Goal: Information Seeking & Learning: Compare options

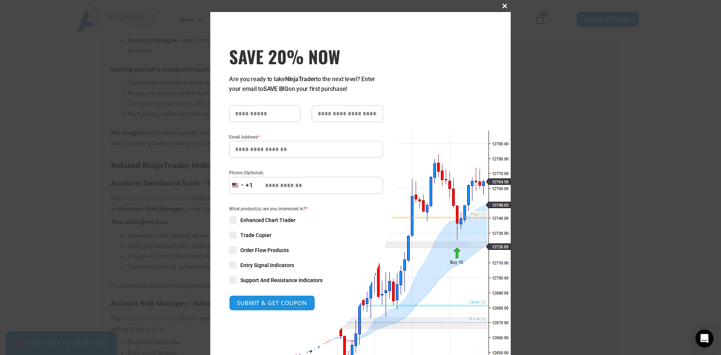
click at [504, 6] on span "SAVE 20% NOW popup" at bounding box center [504, 6] width 12 height 5
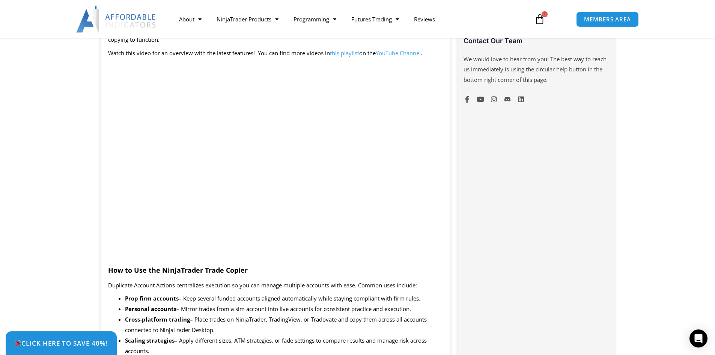
scroll to position [788, 0]
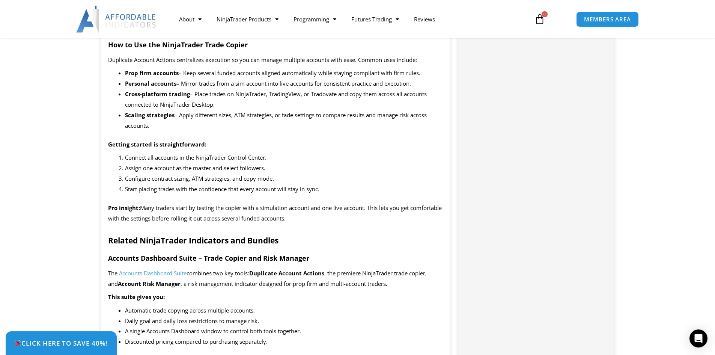
click at [162, 272] on span "Accounts Dashboard Suite" at bounding box center [153, 273] width 68 height 8
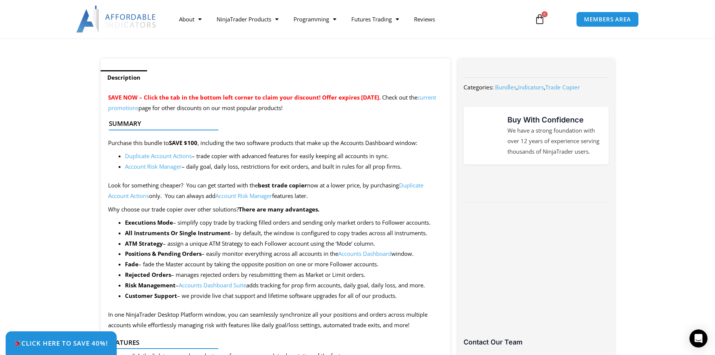
scroll to position [75, 0]
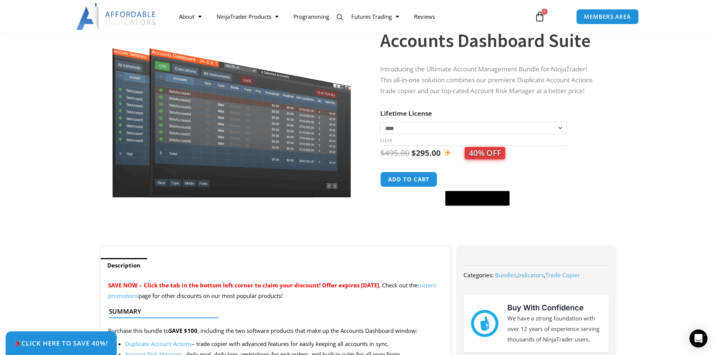
click at [23, 150] on section "**********" at bounding box center [357, 122] width 715 height 247
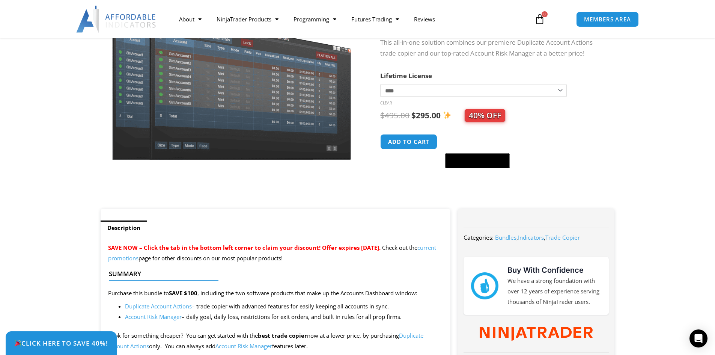
scroll to position [150, 0]
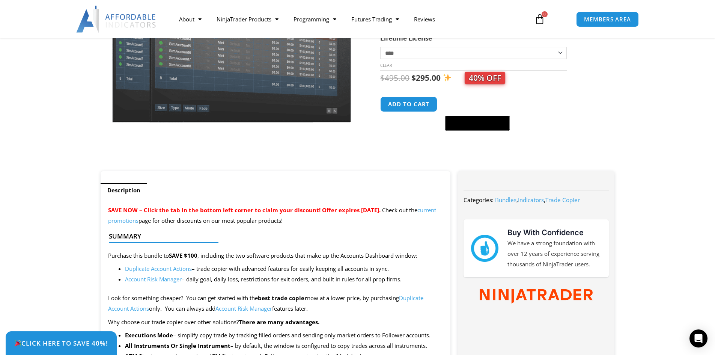
click at [134, 309] on link "Duplicate Account Actions" at bounding box center [265, 303] width 315 height 18
